Goal: Check status: Check status

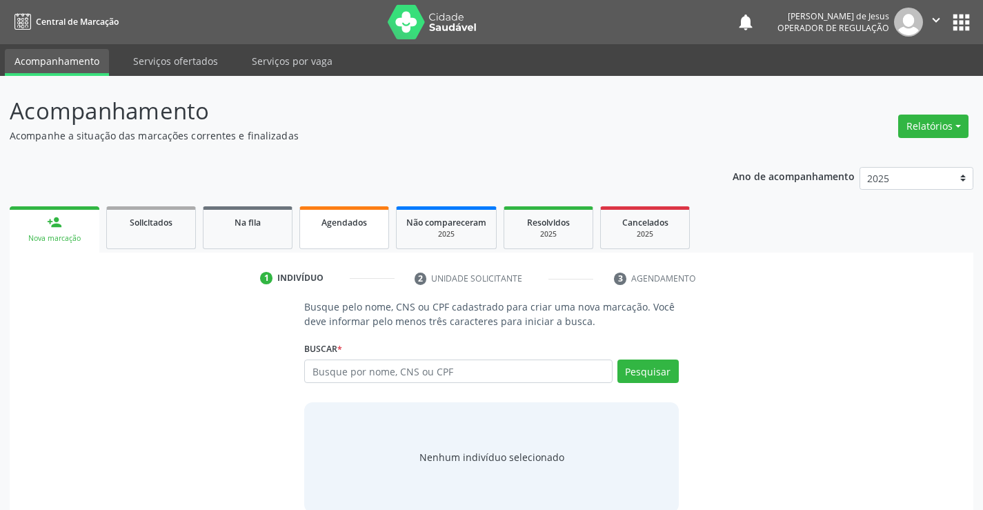
click at [316, 230] on link "Agendados" at bounding box center [344, 227] width 90 height 43
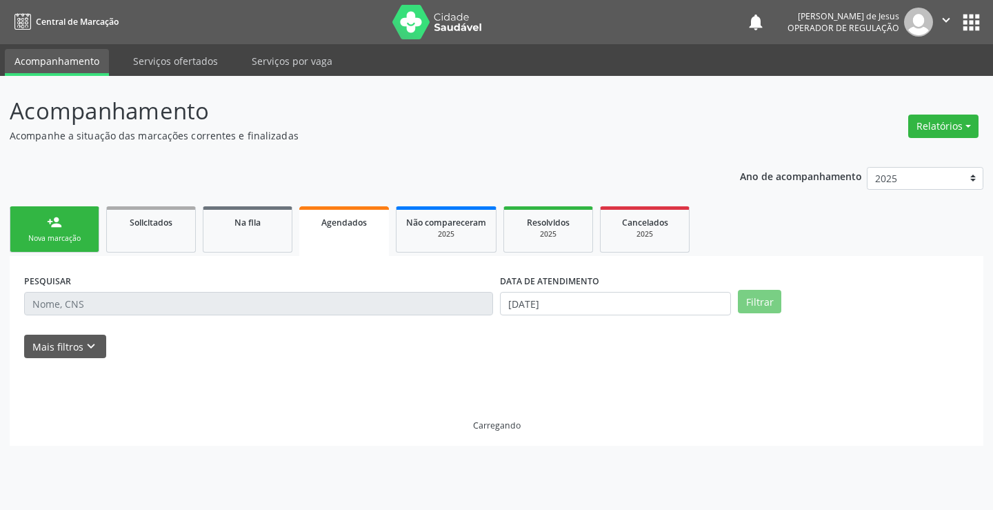
click at [199, 304] on input "text" at bounding box center [258, 303] width 469 height 23
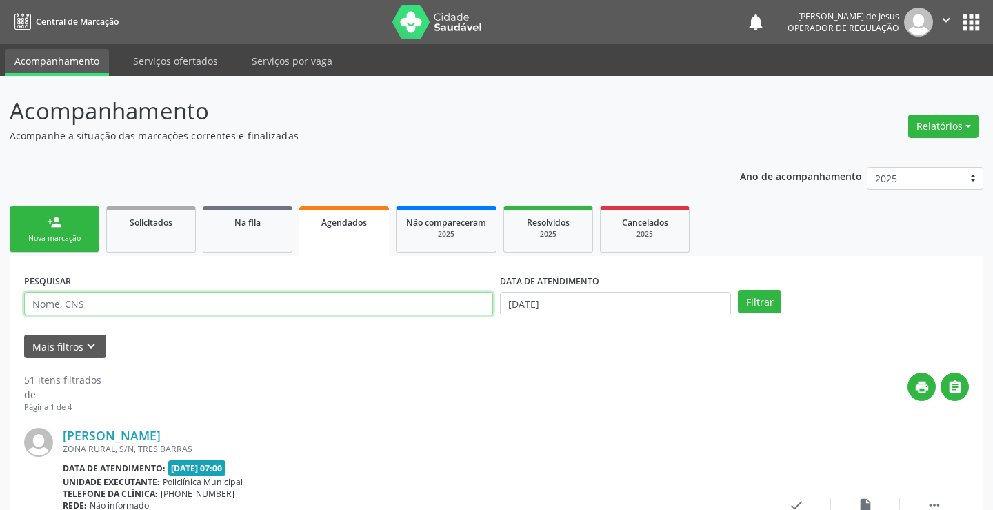
click at [199, 304] on input "text" at bounding box center [258, 303] width 469 height 23
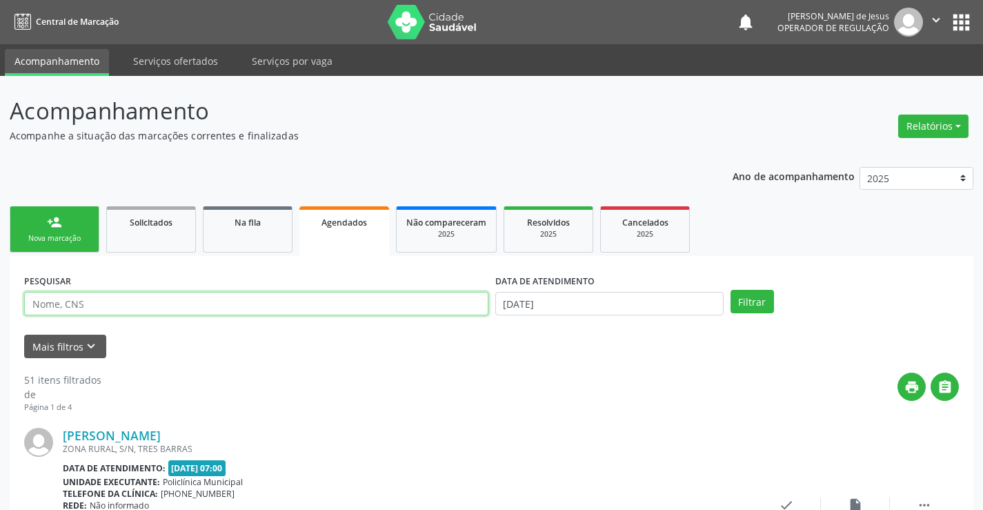
click at [199, 304] on input "text" at bounding box center [256, 303] width 464 height 23
type input "703608040707238"
click at [731, 290] on button "Filtrar" at bounding box center [752, 301] width 43 height 23
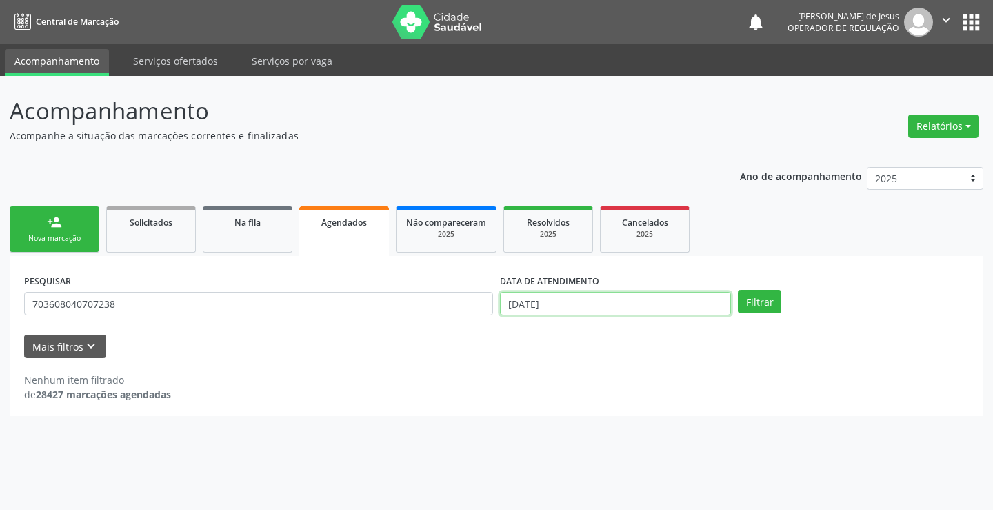
click at [544, 304] on input "[DATE]" at bounding box center [615, 303] width 231 height 23
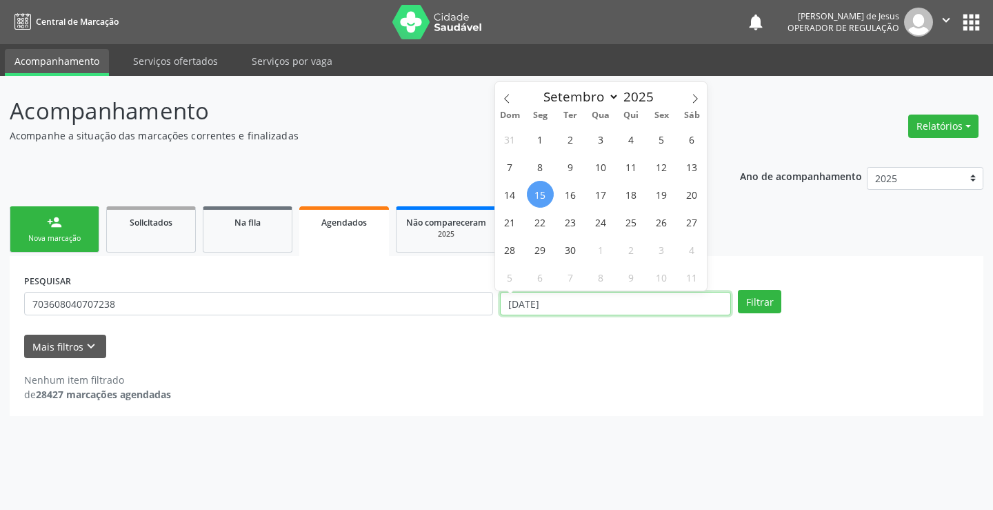
click at [544, 304] on input "[DATE]" at bounding box center [615, 303] width 231 height 23
click at [738, 290] on button "Filtrar" at bounding box center [759, 301] width 43 height 23
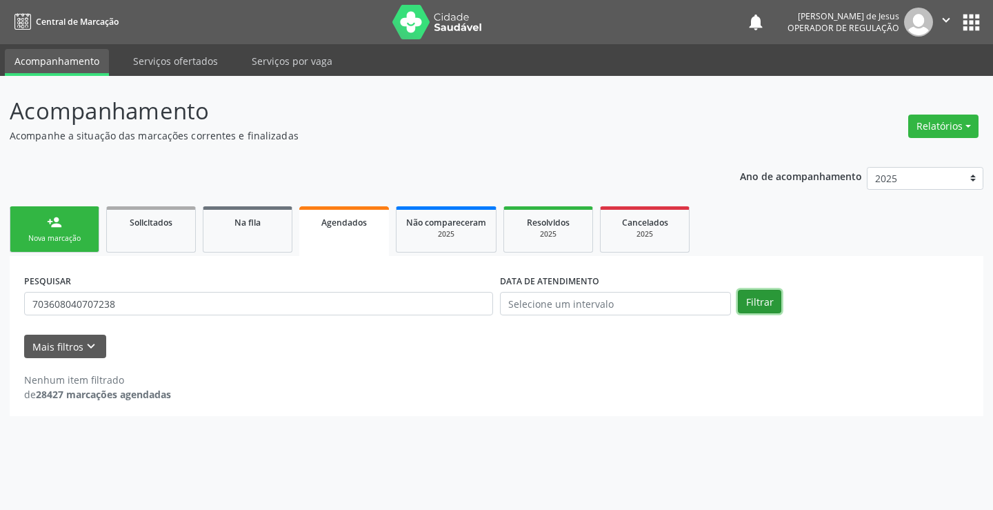
click at [775, 306] on button "Filtrar" at bounding box center [759, 301] width 43 height 23
click at [762, 308] on button "Filtrar" at bounding box center [759, 301] width 43 height 23
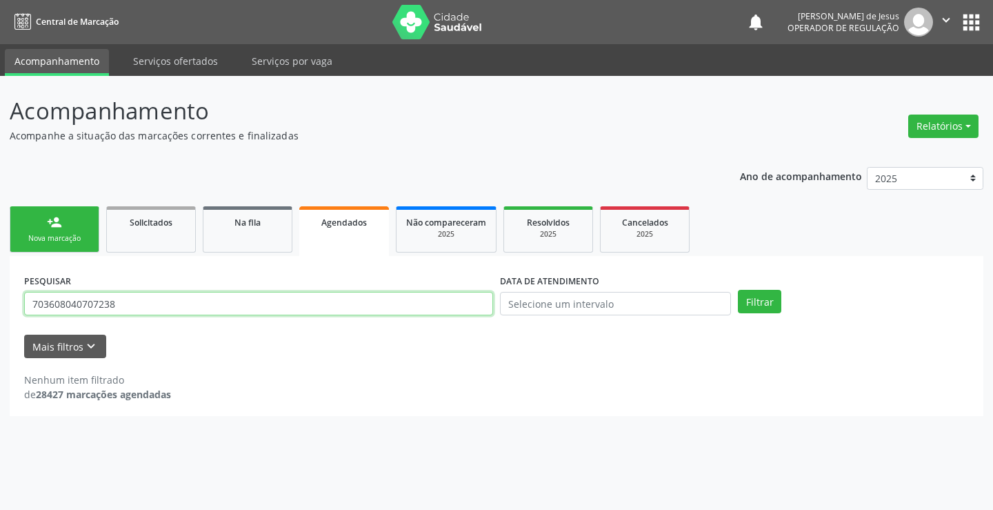
click at [412, 312] on input "703608040707238" at bounding box center [258, 303] width 469 height 23
type input "700304967176633"
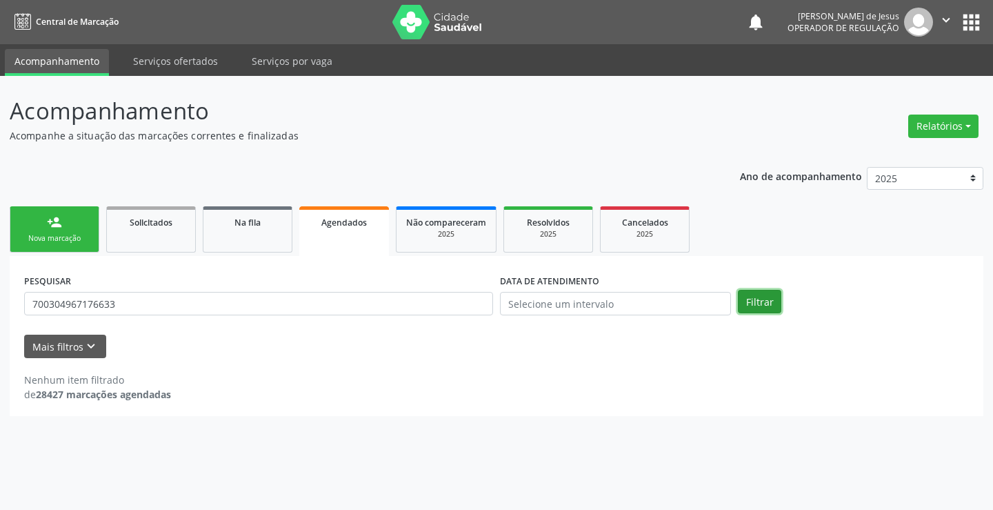
click at [748, 297] on button "Filtrar" at bounding box center [759, 301] width 43 height 23
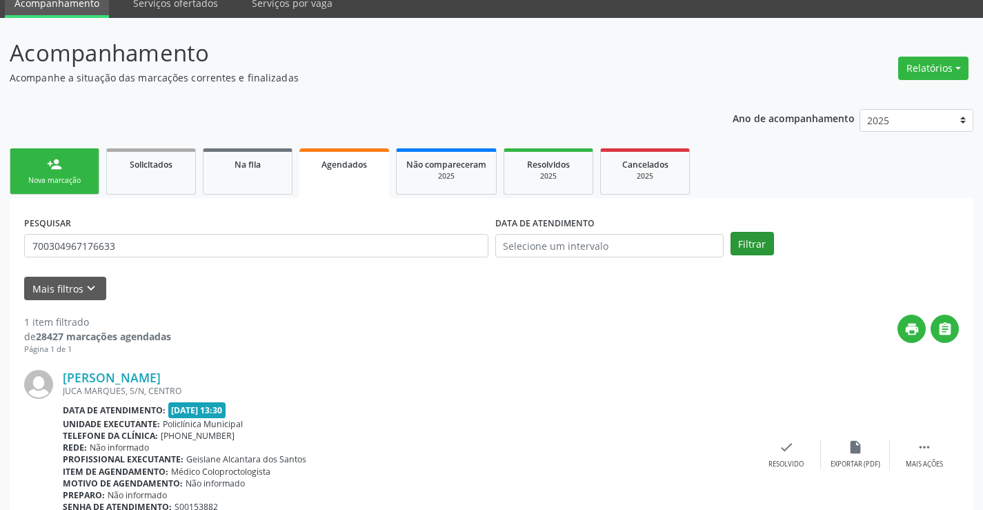
scroll to position [126, 0]
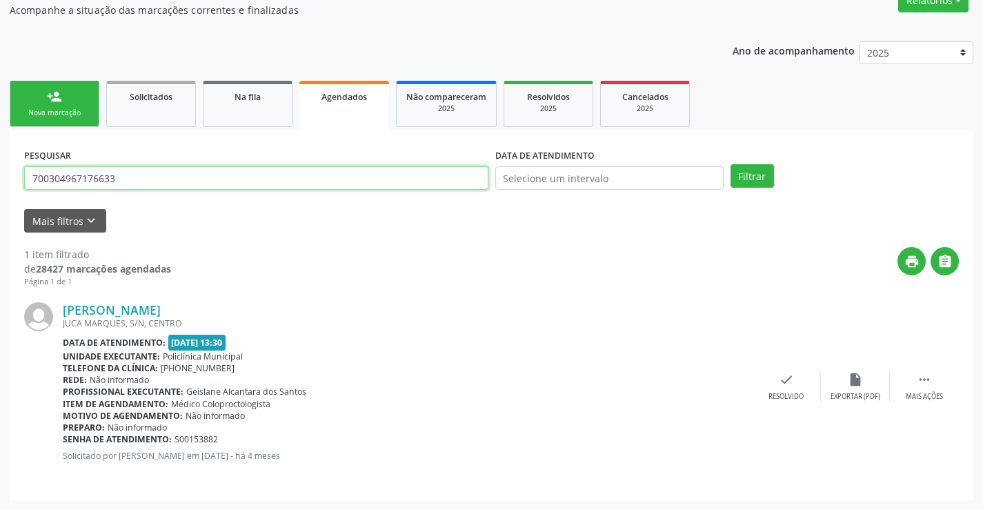
click at [302, 170] on input "700304967176633" at bounding box center [256, 177] width 464 height 23
click at [302, 171] on input "700304967176633" at bounding box center [256, 177] width 464 height 23
type input "700307989630933"
click at [731, 164] on button "Filtrar" at bounding box center [752, 175] width 43 height 23
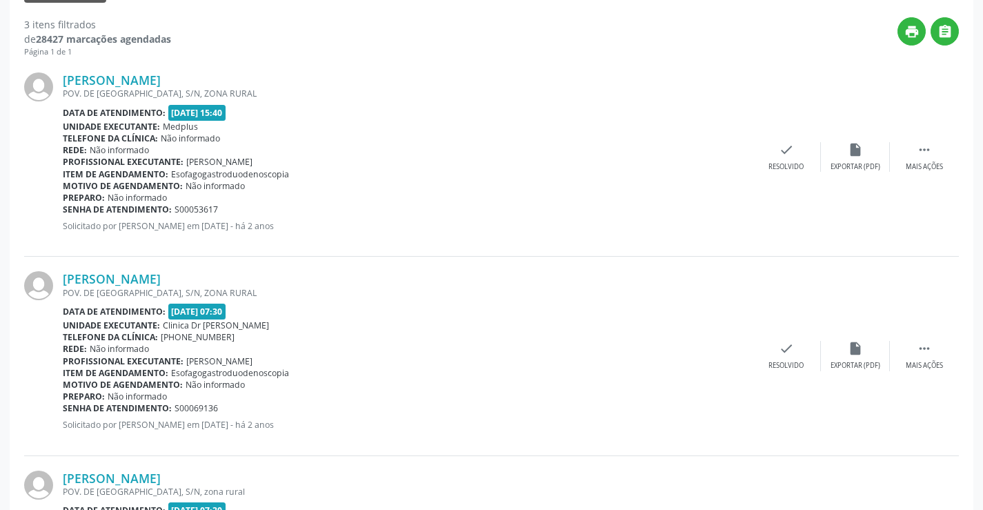
scroll to position [524, 0]
